Goal: Find specific page/section: Find specific page/section

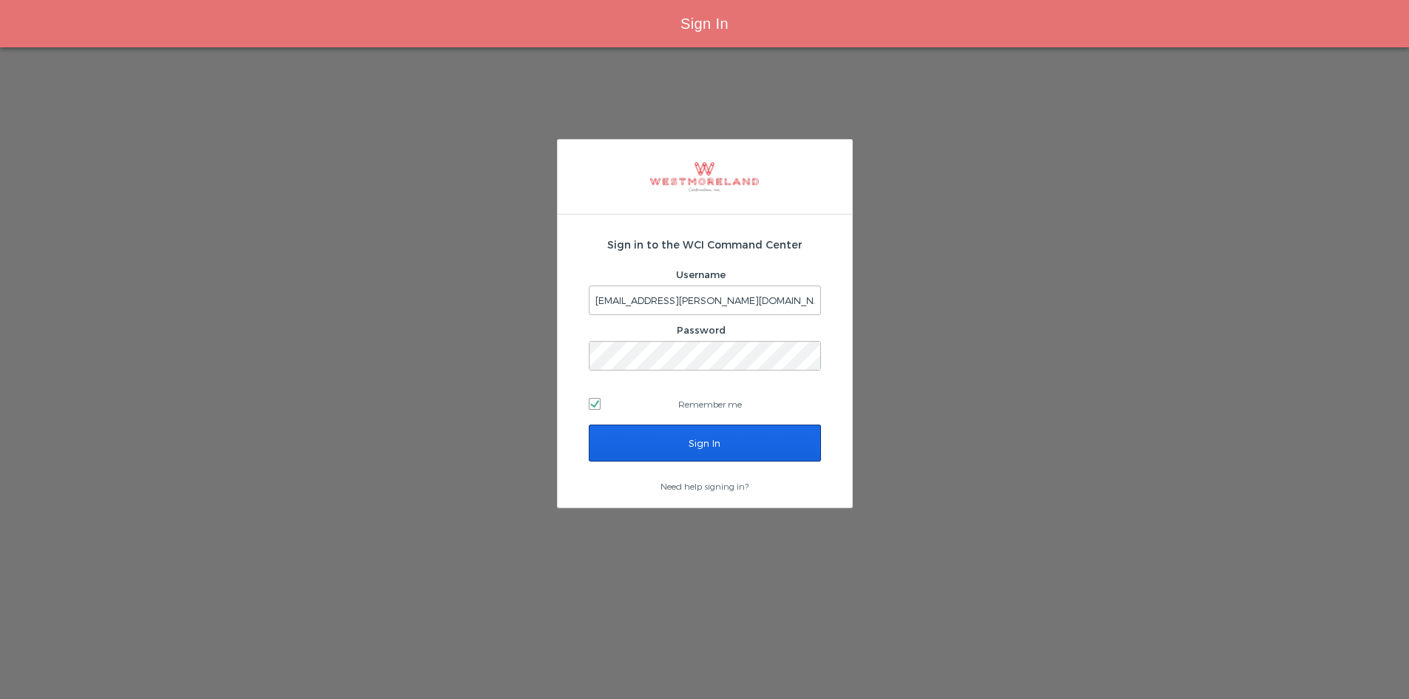
click at [759, 454] on input "Sign In" at bounding box center [705, 443] width 232 height 37
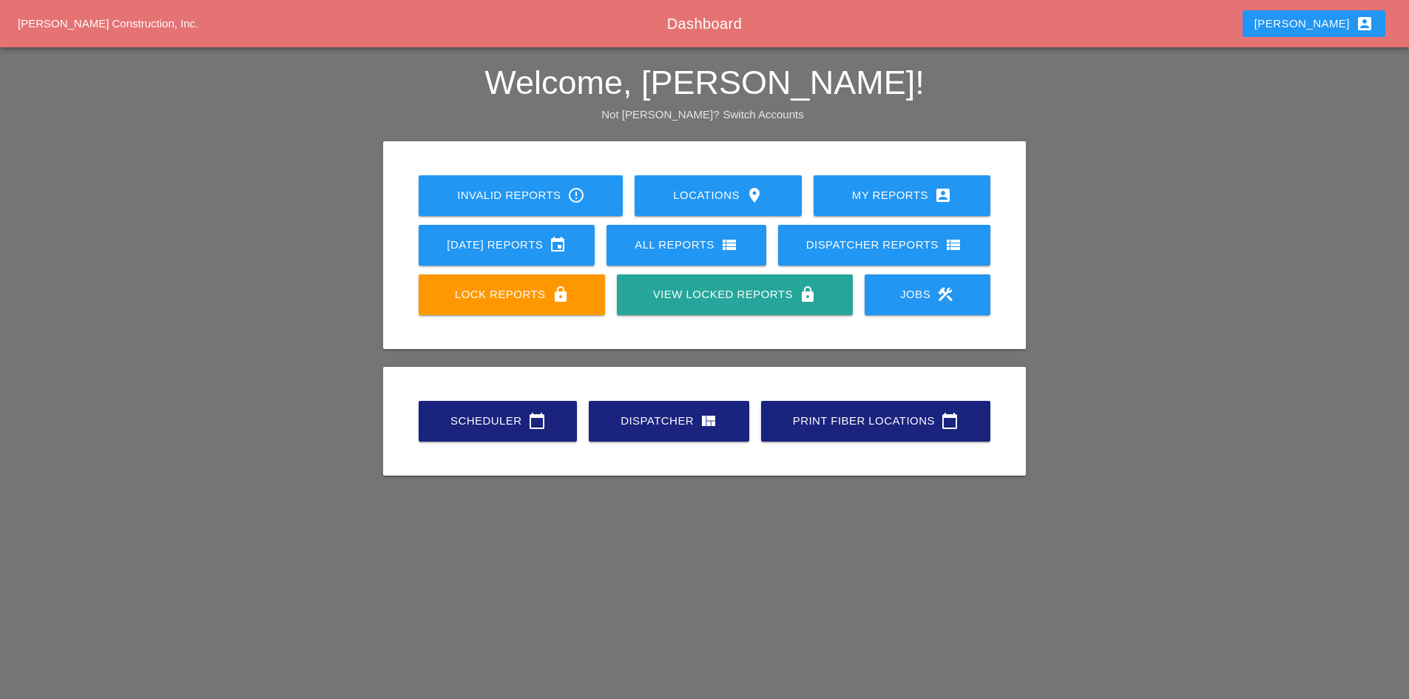
click at [497, 434] on link "Scheduler calendar_today" at bounding box center [498, 421] width 158 height 41
